Goal: Understand site structure: Understand site structure

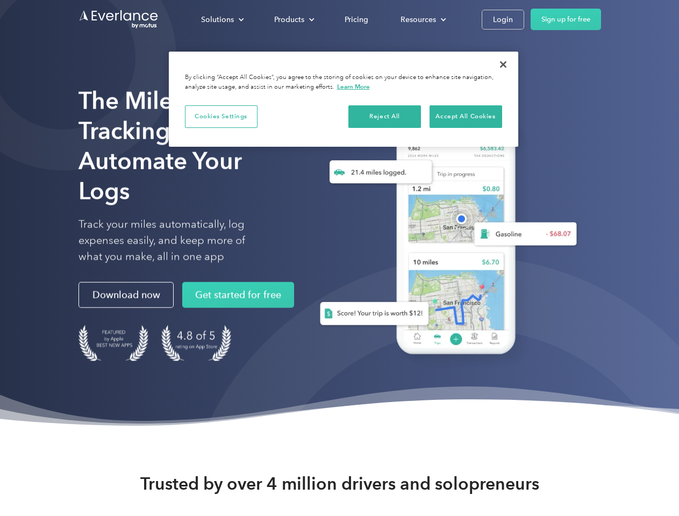
click at [222, 19] on div "Solutions" at bounding box center [217, 19] width 33 height 13
click at [293, 19] on div "Products" at bounding box center [289, 19] width 30 height 13
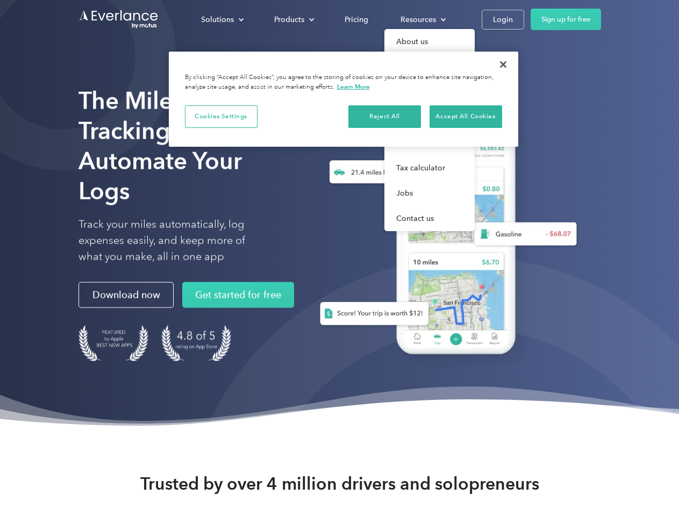
click at [422, 19] on div "Resources" at bounding box center [417, 19] width 35 height 13
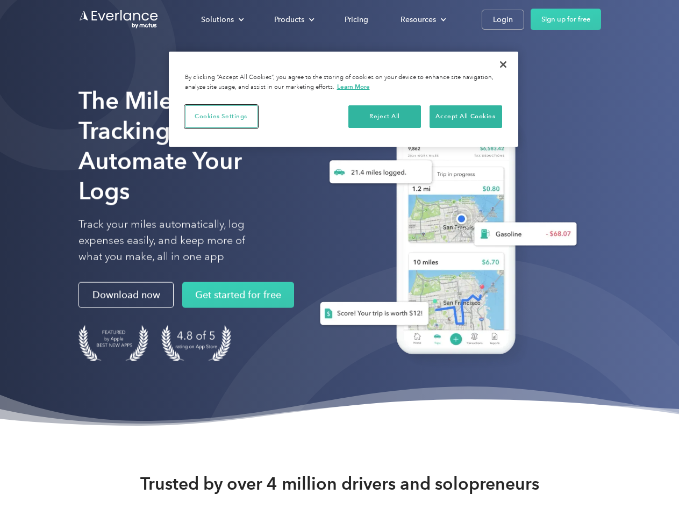
click at [221, 116] on button "Cookies Settings" at bounding box center [221, 116] width 73 height 23
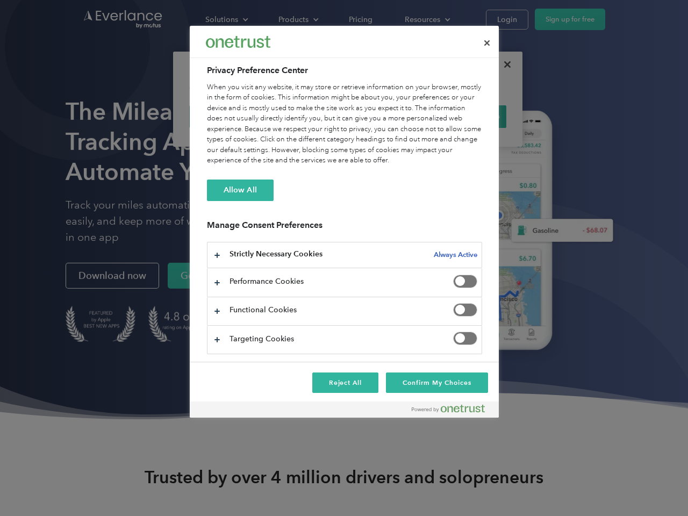
click at [385, 116] on div "When you visit any website, it may store or retrieve information on your browse…" at bounding box center [344, 124] width 275 height 84
click at [465, 116] on div "When you visit any website, it may store or retrieve information on your browse…" at bounding box center [344, 124] width 275 height 84
click at [503, 64] on div at bounding box center [344, 258] width 688 height 516
